Goal: Task Accomplishment & Management: Manage account settings

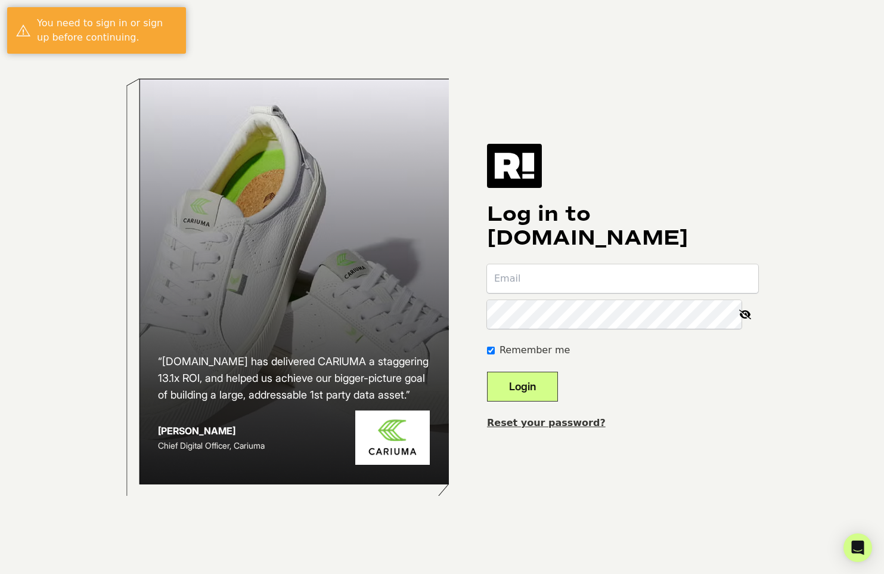
type input "[PERSON_NAME][EMAIL_ADDRESS][DOMAIN_NAME]"
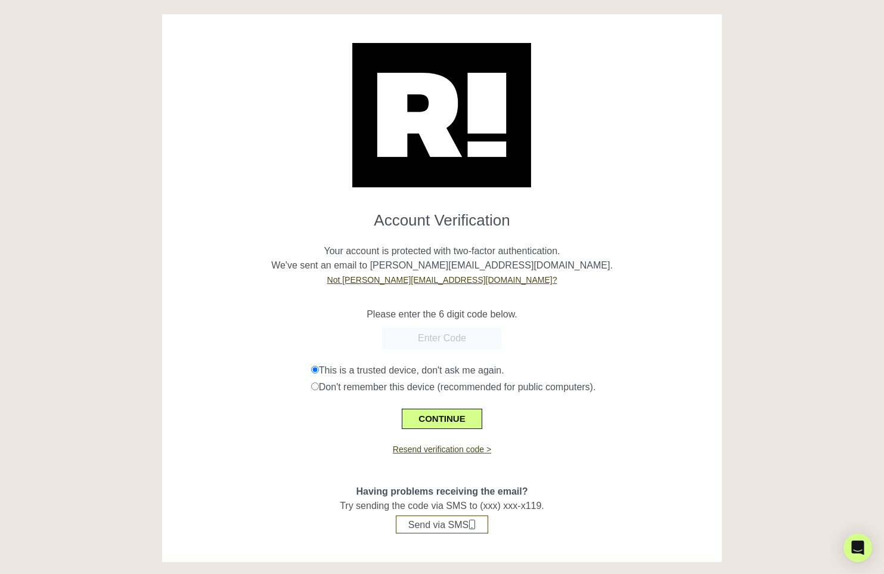
click at [629, 225] on h1 "Account Verification" at bounding box center [442, 216] width 542 height 28
click at [440, 414] on button "CONTINUE" at bounding box center [442, 419] width 80 height 20
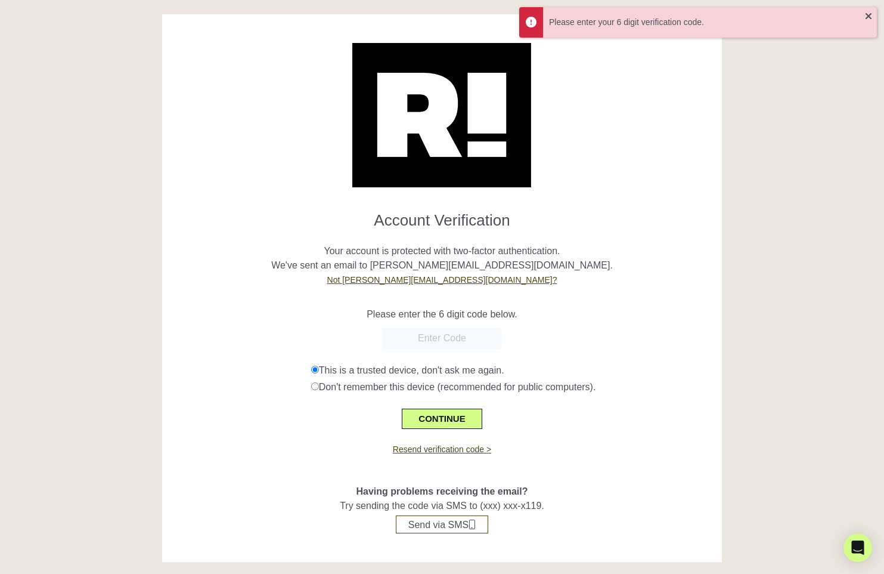
click at [443, 325] on form "Account Verification Your account is protected with two-factor authentication. …" at bounding box center [442, 315] width 542 height 227
click at [423, 338] on input "text" at bounding box center [441, 337] width 119 height 21
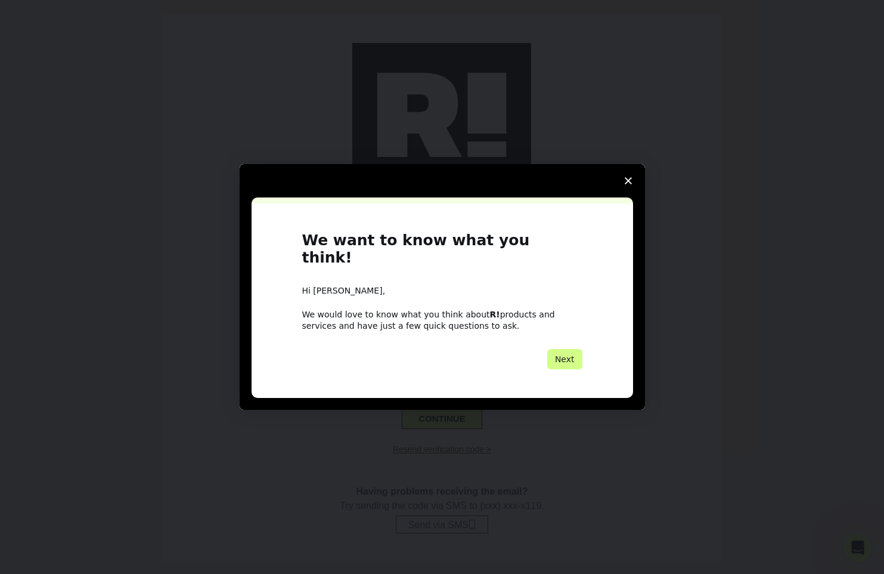
click at [408, 285] on div "Hi Richard," at bounding box center [442, 291] width 280 height 12
click at [628, 184] on span "Close survey" at bounding box center [628, 180] width 33 height 33
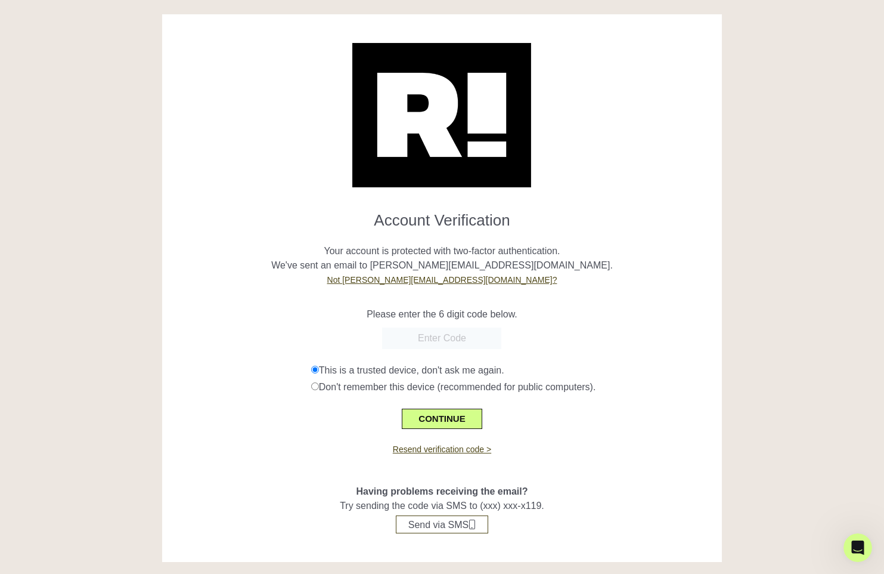
click at [427, 339] on input "text" at bounding box center [441, 337] width 119 height 21
paste input "258576"
type input "258576"
click at [606, 306] on div "Please enter the 6 digit code below." at bounding box center [442, 307] width 542 height 29
click at [449, 416] on button "CONTINUE" at bounding box center [442, 419] width 80 height 20
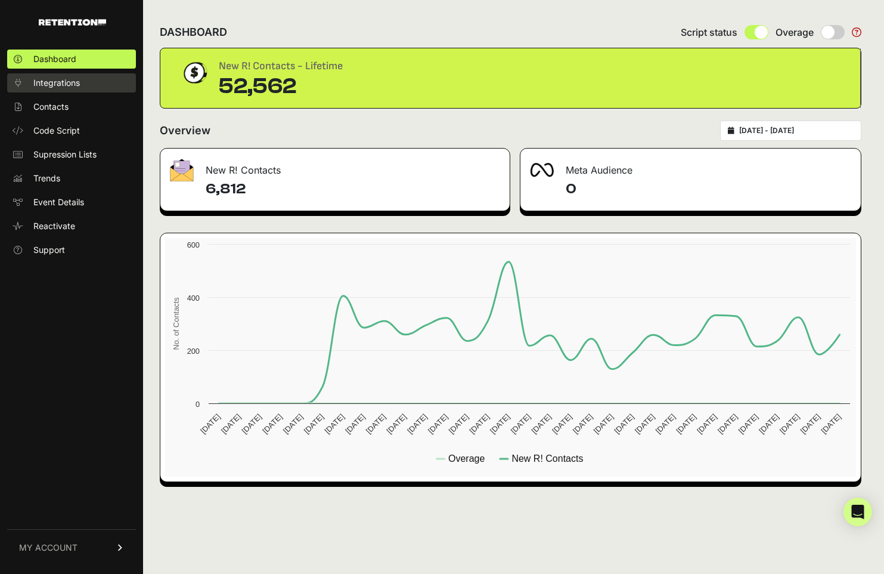
click at [76, 79] on span "Integrations" at bounding box center [56, 83] width 47 height 12
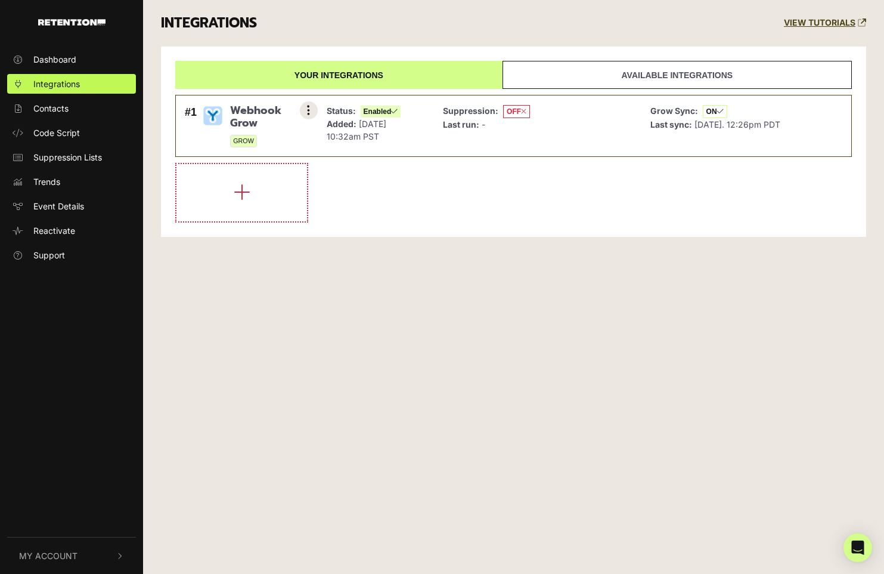
click at [308, 106] on icon at bounding box center [308, 110] width 3 height 12
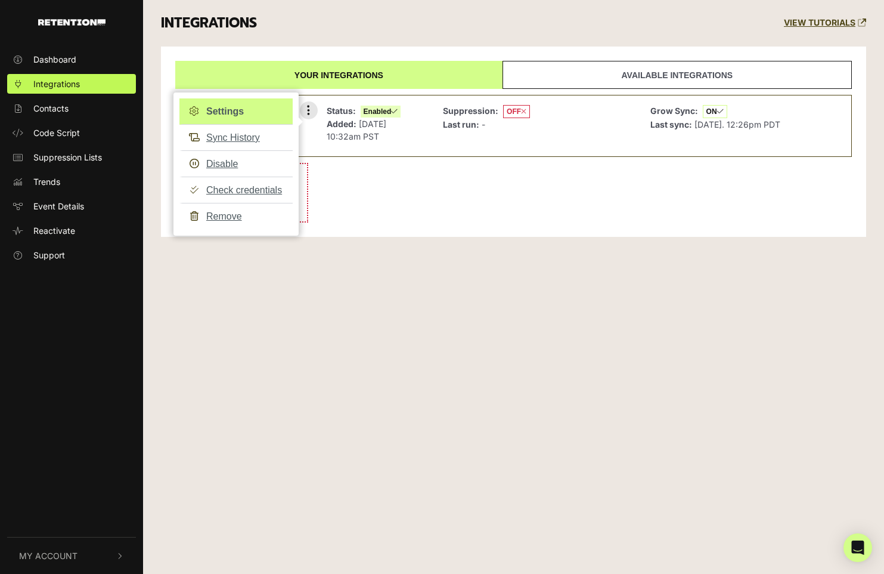
click at [225, 106] on link "Settings" at bounding box center [236, 111] width 113 height 26
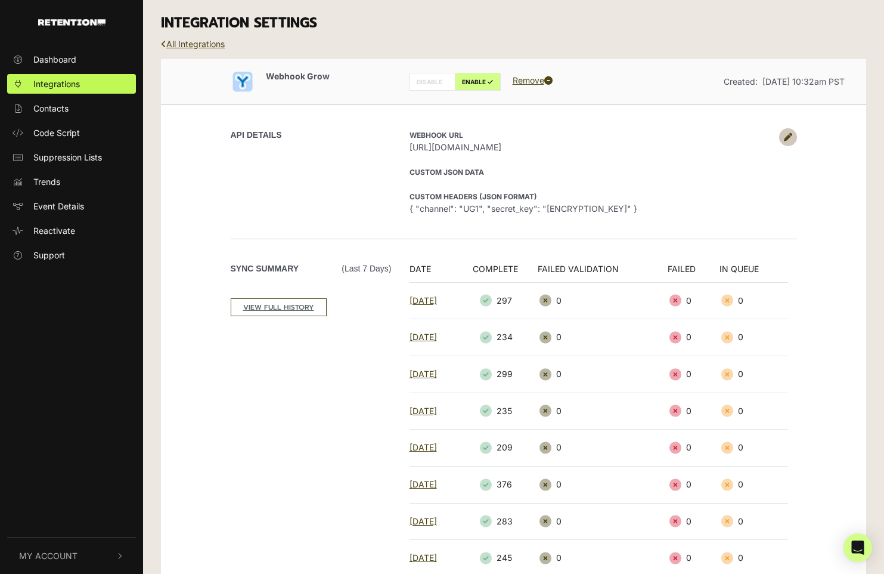
click at [374, 28] on h3 "INTEGRATION SETTINGS" at bounding box center [514, 23] width 706 height 17
drag, startPoint x: 410, startPoint y: 144, endPoint x: 656, endPoint y: 151, distance: 246.4
click at [656, 151] on span "https://us-central1-ug-data.cloudfunctions.net/retention_wh" at bounding box center [592, 147] width 364 height 13
copy span "https://us-central1-ug-data.cloudfunctions.net/retention_wh"
drag, startPoint x: 410, startPoint y: 205, endPoint x: 710, endPoint y: 214, distance: 300.1
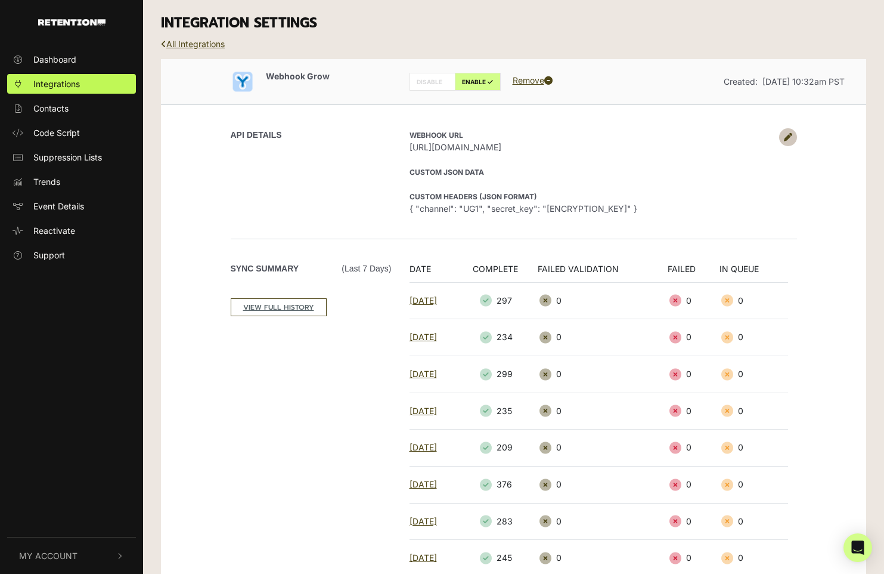
click at [710, 214] on span "{ "channel": "UG1", "secret_key": "NGM7EeF8d4mfT8yD2srp6LttM" }" at bounding box center [592, 208] width 364 height 13
copy span "{ "channel": "UG1", "secret_key": "NGM7EeF8d4mfT8yD2srp6LttM" }"
click at [51, 101] on link "Contacts" at bounding box center [71, 108] width 129 height 20
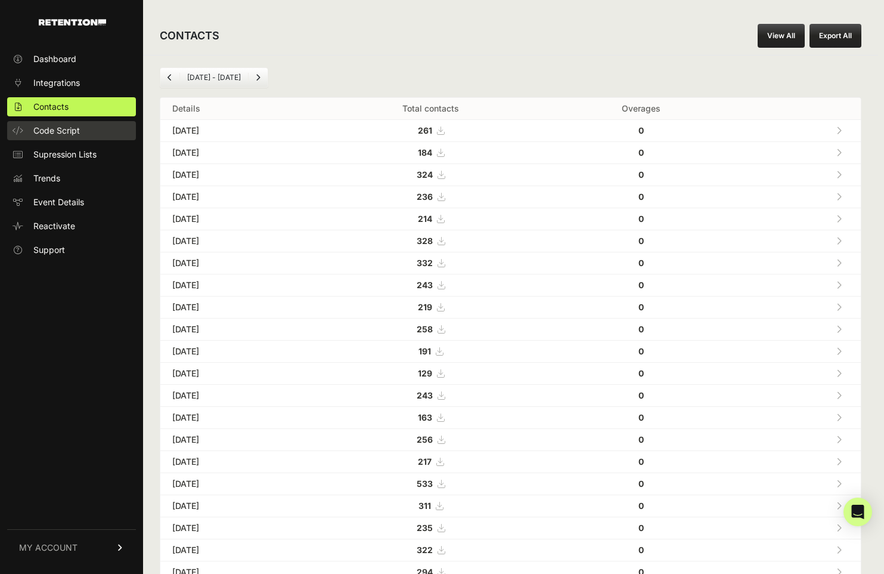
click at [70, 128] on span "Code Script" at bounding box center [56, 131] width 47 height 12
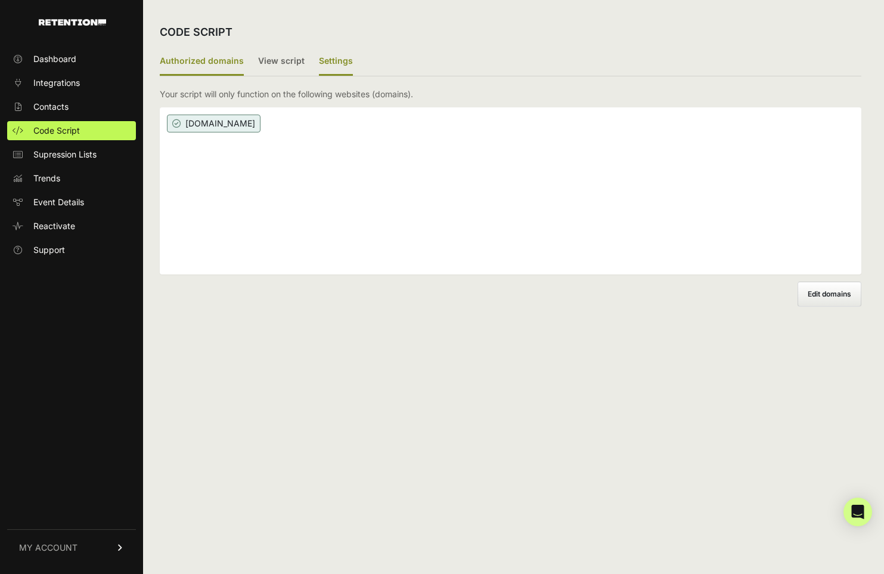
click at [339, 64] on label "Settings" at bounding box center [336, 62] width 34 height 28
click at [0, 0] on input "Settings" at bounding box center [0, 0] width 0 height 0
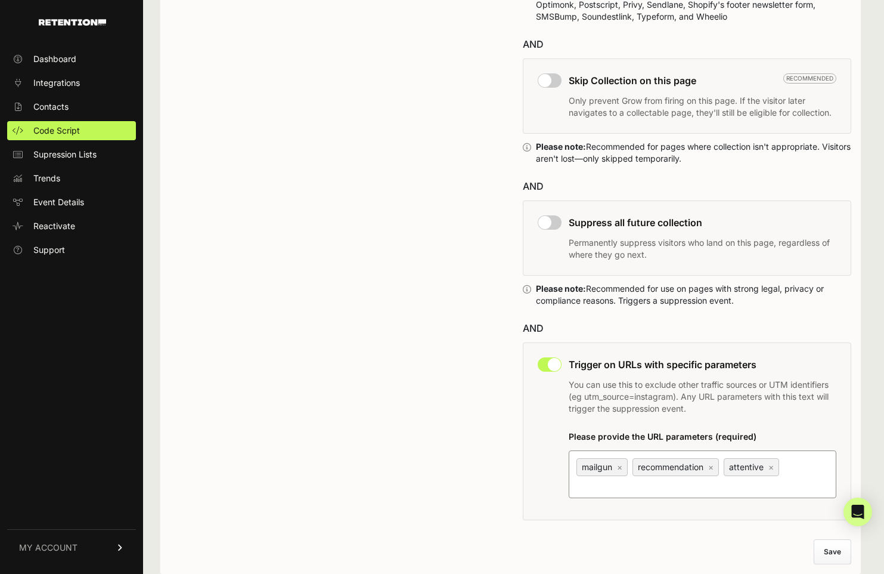
scroll to position [823, 0]
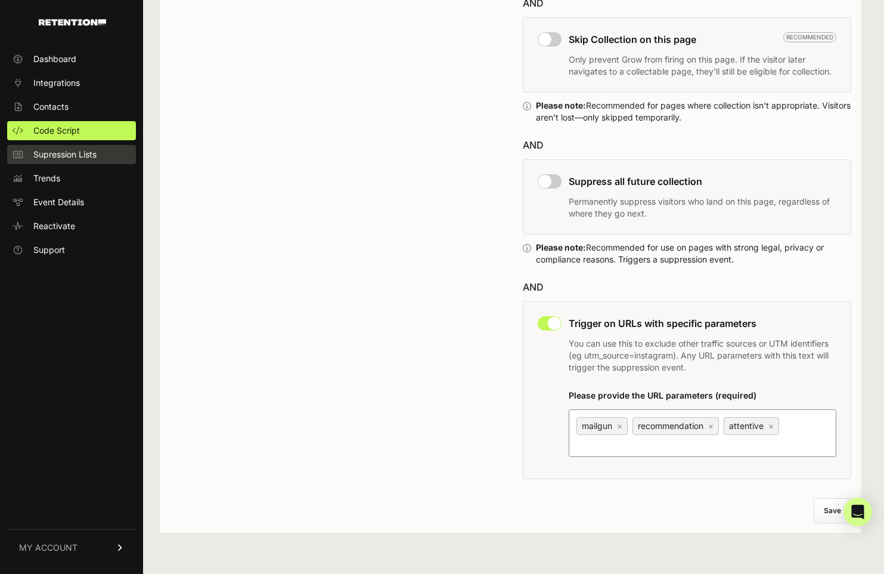
click at [59, 150] on span "Supression Lists" at bounding box center [64, 154] width 63 height 12
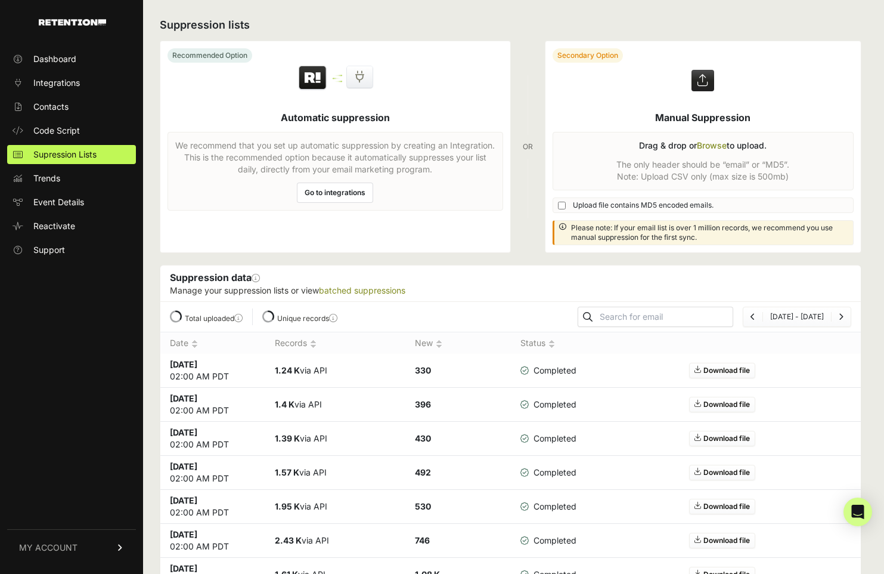
click at [52, 179] on span "Trends" at bounding box center [46, 178] width 27 height 12
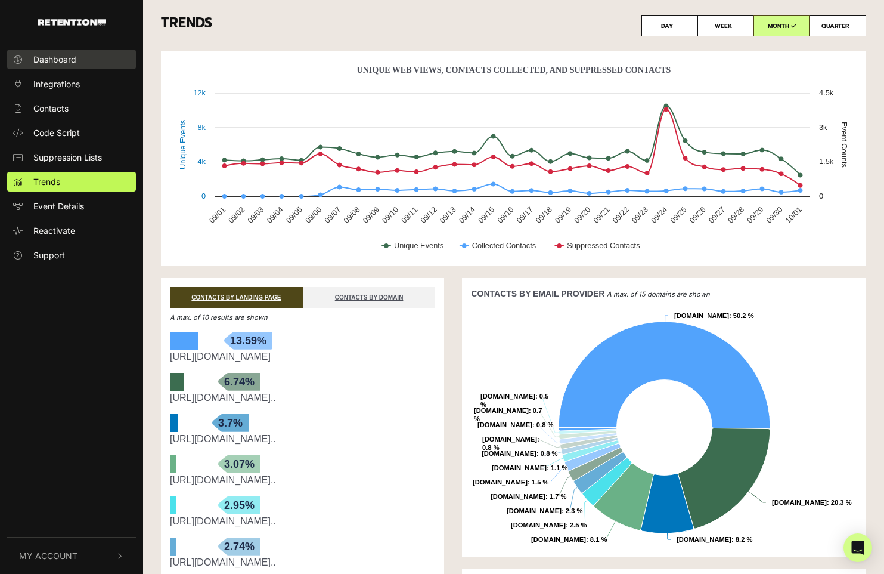
click at [59, 50] on link "Dashboard" at bounding box center [71, 59] width 129 height 20
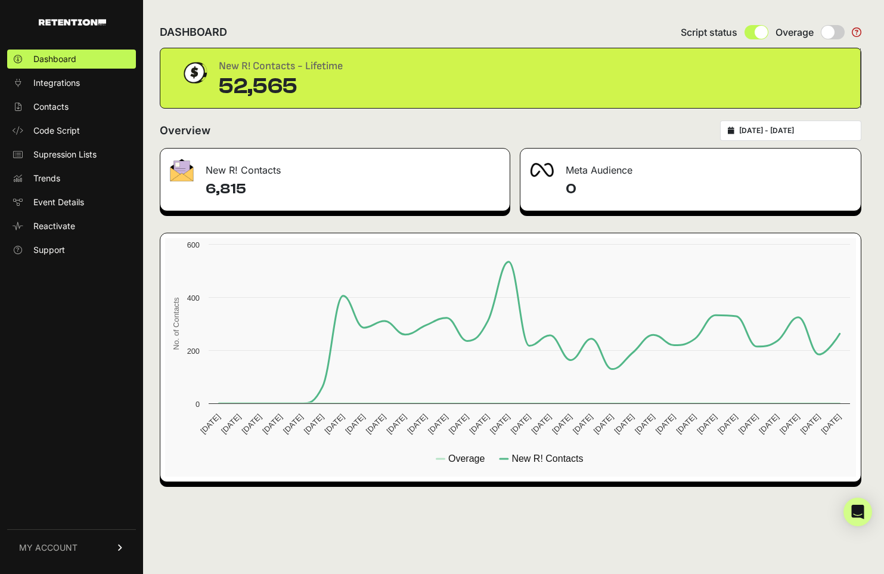
click at [119, 548] on icon at bounding box center [120, 547] width 8 height 7
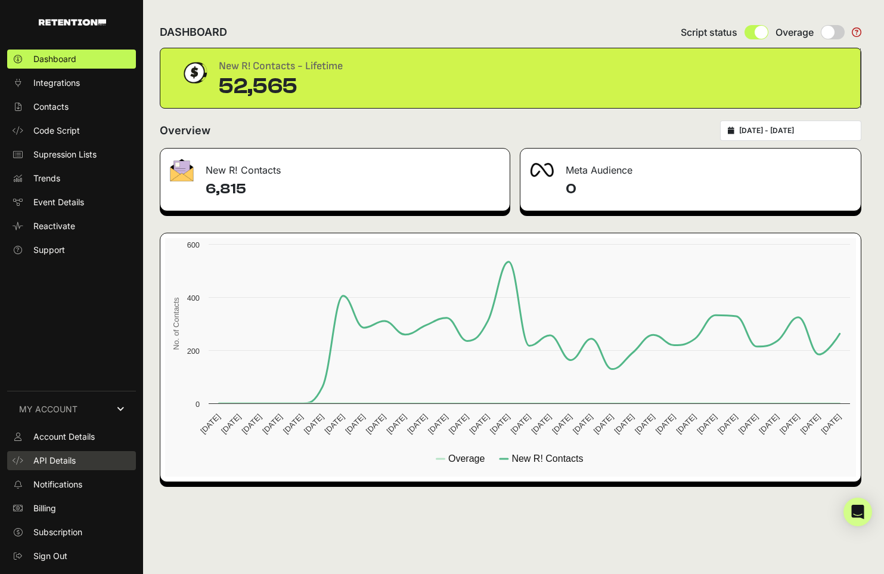
click at [43, 456] on span "API Details" at bounding box center [54, 460] width 42 height 12
